Goal: Check status: Check status

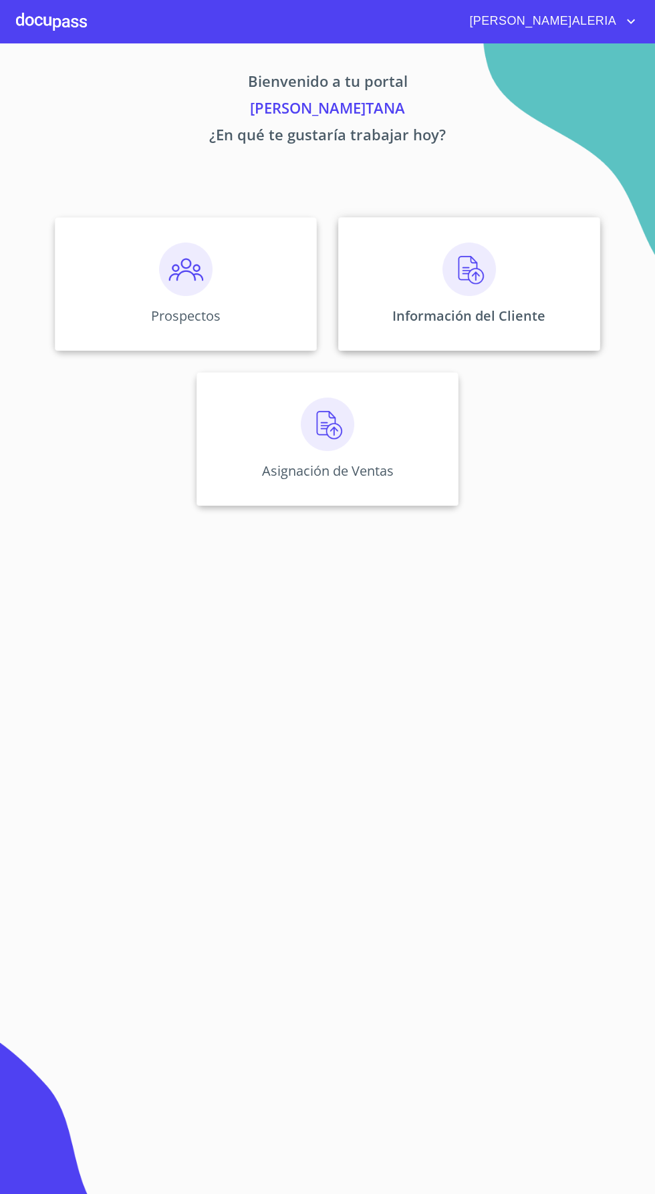
click at [482, 288] on img at bounding box center [468, 269] width 53 height 53
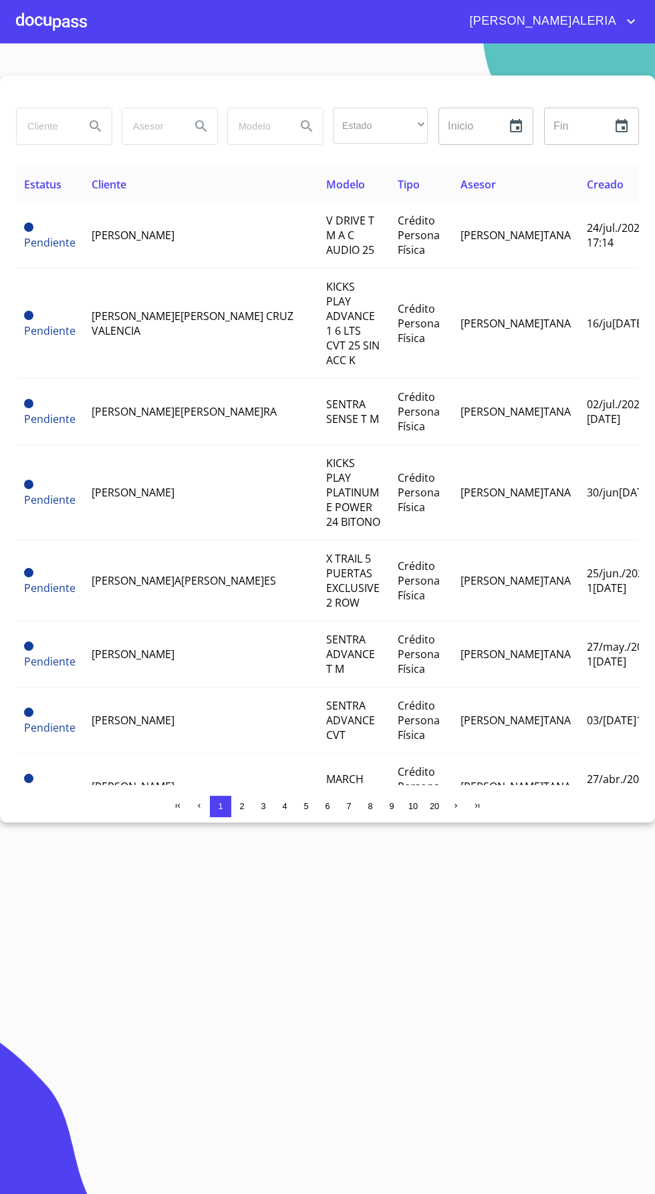
click at [68, 140] on input "search" at bounding box center [45, 126] width 57 height 36
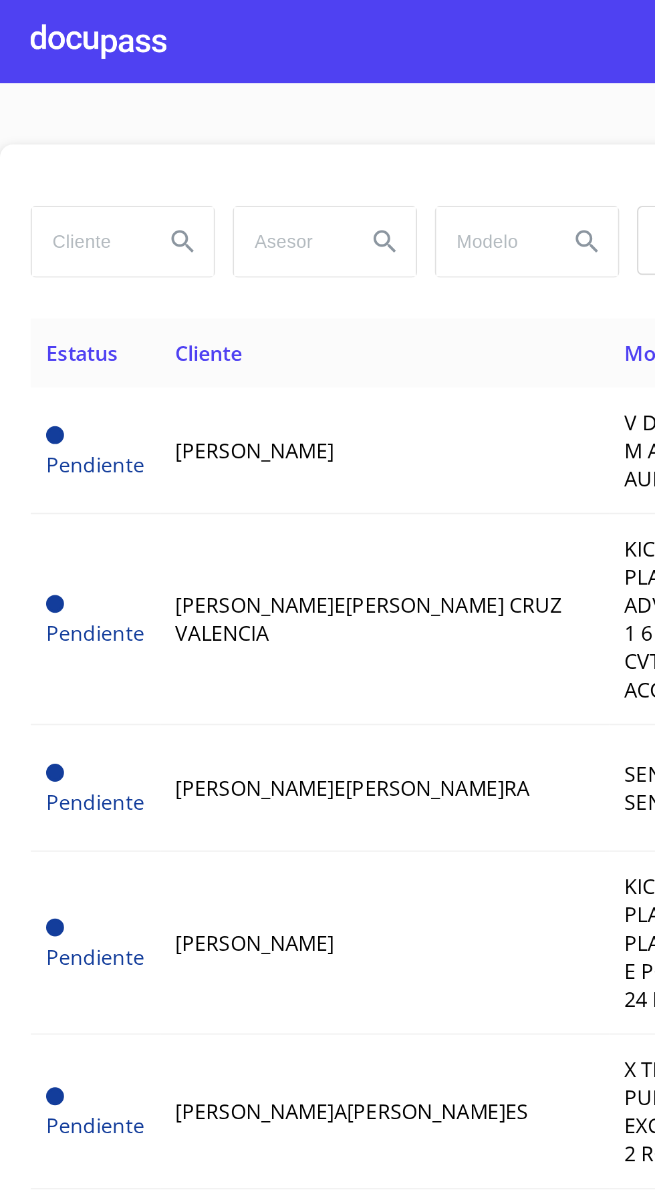
click at [33, 70] on section "Estado ​ ​ Inicio ​ Fin ​ Estatus Cliente Modelo Tipo Asesor Creado Tiempo tota…" at bounding box center [327, 618] width 655 height 1151
click at [61, 142] on input "search" at bounding box center [45, 126] width 57 height 36
type input "[PERSON_NAME]"
click at [85, 121] on button "Search" at bounding box center [96, 126] width 32 height 32
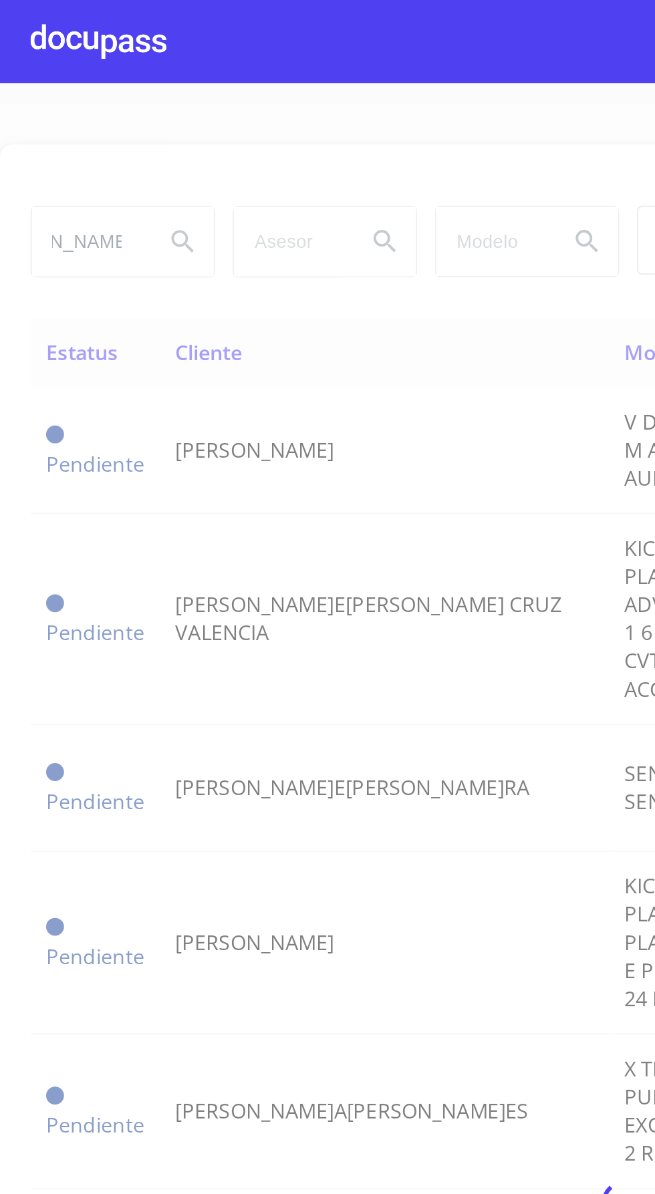
scroll to position [0, 0]
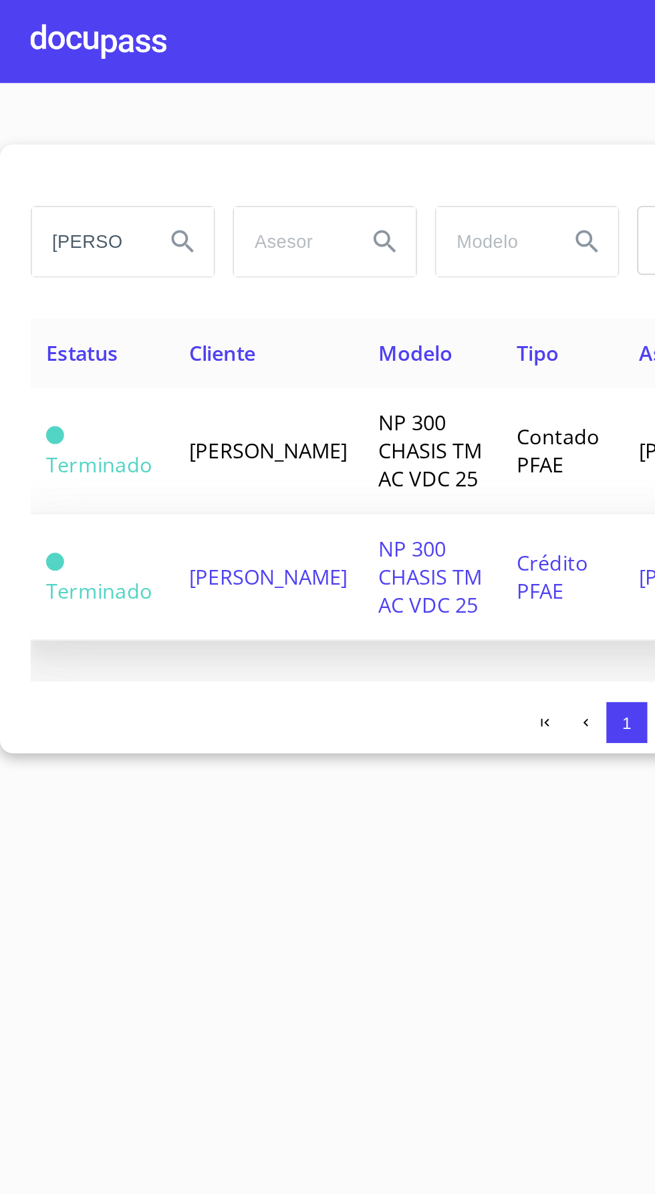
click at [252, 298] on span "NP 300 CHASIS TM AC VDC 25" at bounding box center [225, 301] width 54 height 44
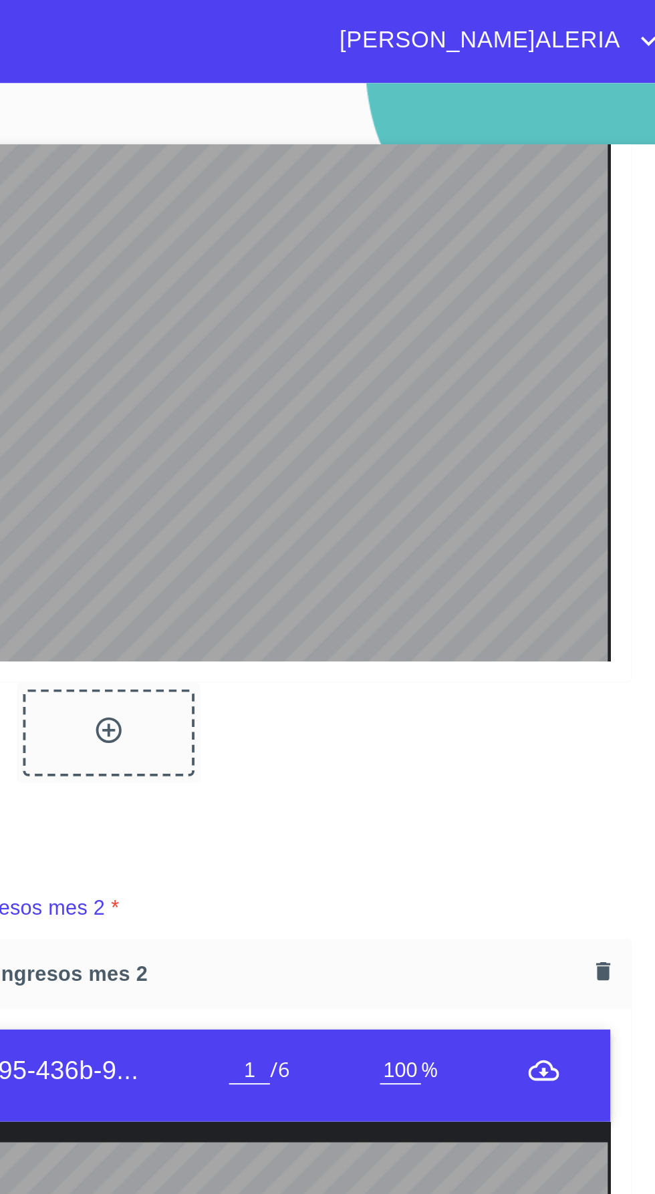
scroll to position [1426, 0]
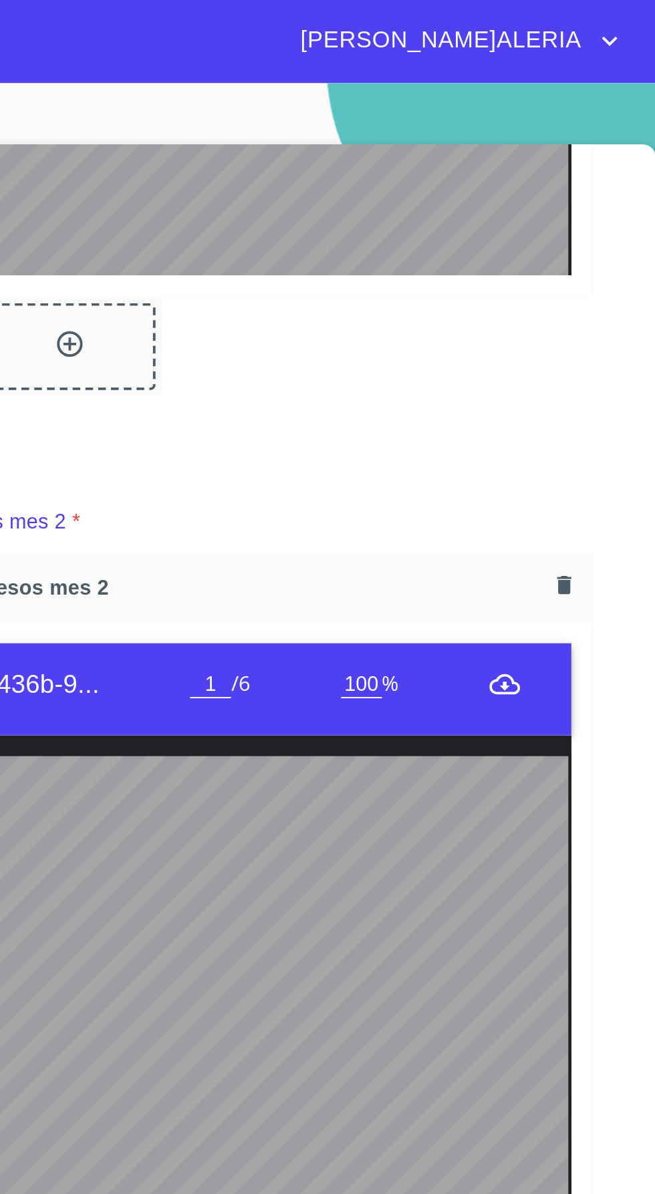
type input "2"
